Goal: Transaction & Acquisition: Book appointment/travel/reservation

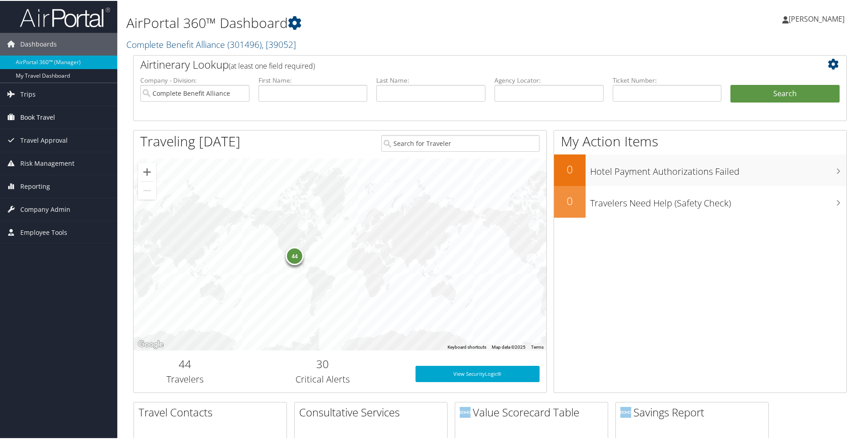
click at [19, 113] on link "Book Travel" at bounding box center [58, 116] width 117 height 23
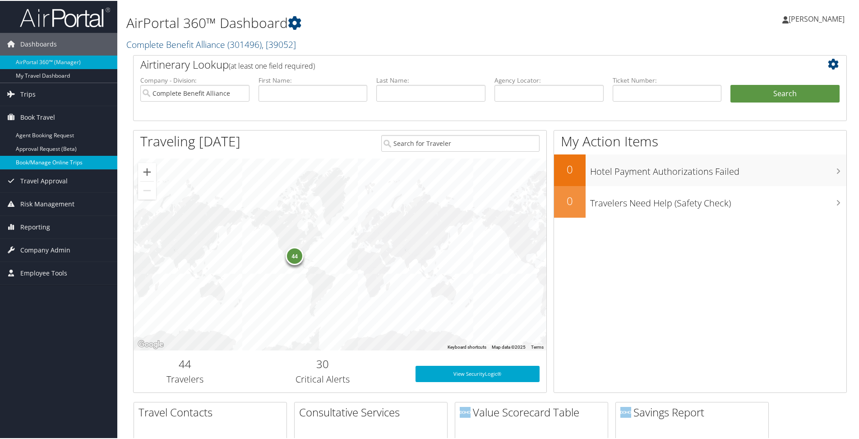
click at [42, 162] on link "Book/Manage Online Trips" at bounding box center [58, 162] width 117 height 14
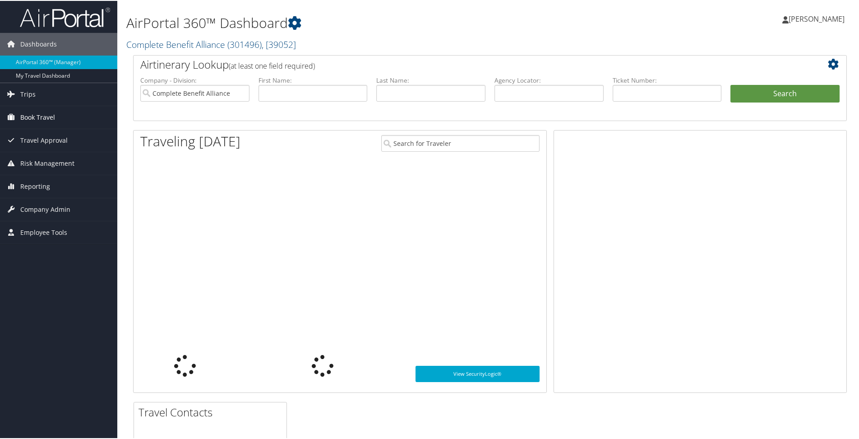
drag, startPoint x: 0, startPoint y: 0, endPoint x: 25, endPoint y: 116, distance: 118.7
click at [25, 116] on span "Book Travel" at bounding box center [37, 116] width 35 height 23
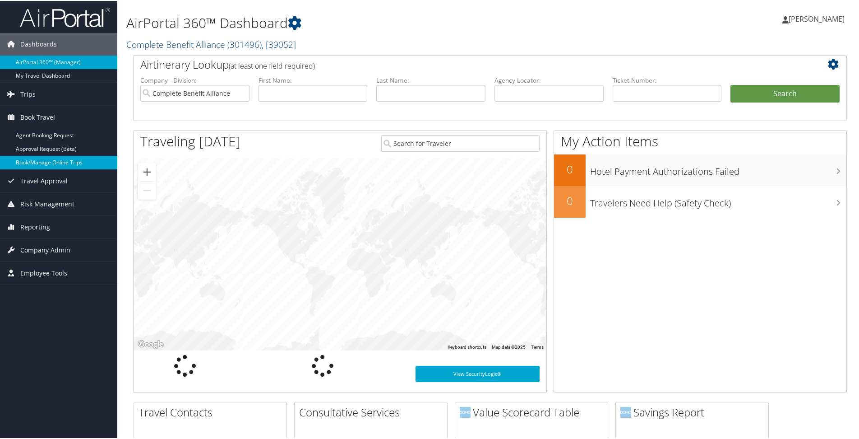
click at [51, 162] on link "Book/Manage Online Trips" at bounding box center [58, 162] width 117 height 14
